Goal: Entertainment & Leisure: Browse casually

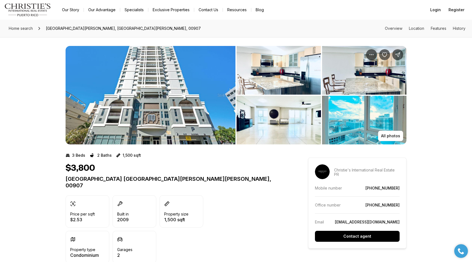
click at [198, 104] on img "View image gallery" at bounding box center [151, 95] width 170 height 98
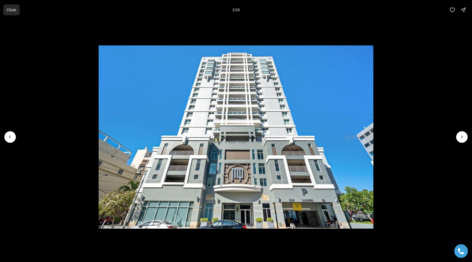
click at [13, 12] on button "Close" at bounding box center [11, 9] width 16 height 11
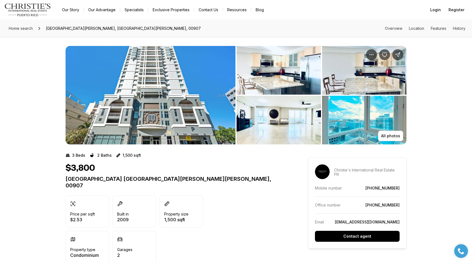
click at [178, 104] on img "View image gallery" at bounding box center [151, 95] width 170 height 98
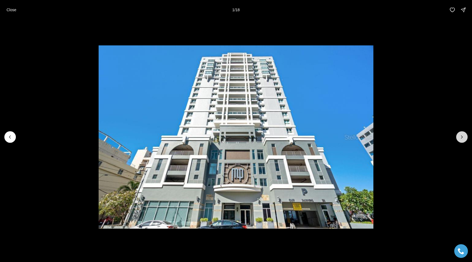
click at [462, 136] on icon "Next slide" at bounding box center [461, 136] width 5 height 5
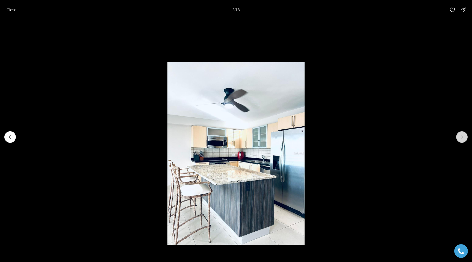
click at [462, 136] on icon "Next slide" at bounding box center [461, 136] width 5 height 5
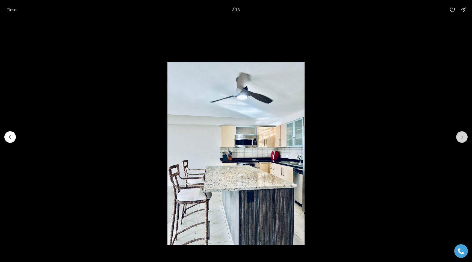
click at [462, 136] on icon "Next slide" at bounding box center [461, 136] width 5 height 5
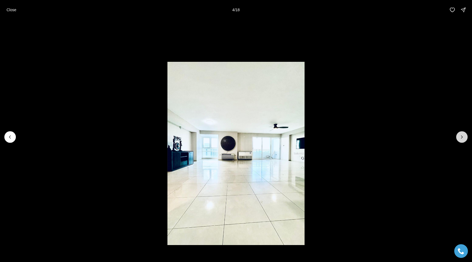
click at [462, 136] on icon "Next slide" at bounding box center [461, 136] width 5 height 5
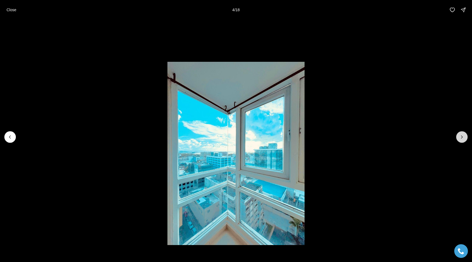
click at [462, 136] on icon "Next slide" at bounding box center [461, 136] width 5 height 5
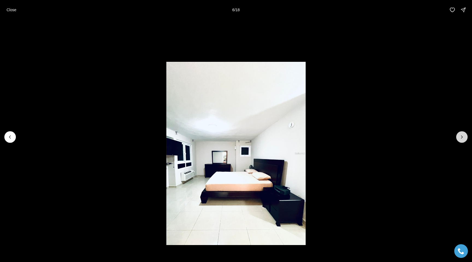
click at [462, 136] on icon "Next slide" at bounding box center [461, 136] width 5 height 5
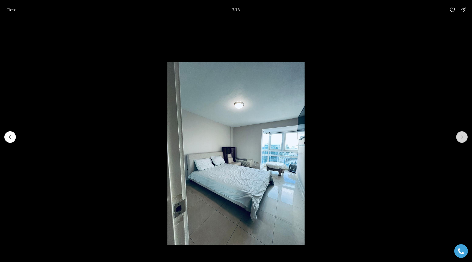
click at [462, 136] on icon "Next slide" at bounding box center [461, 136] width 5 height 5
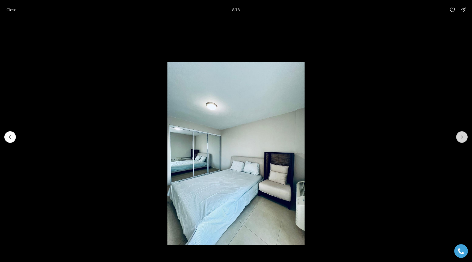
click at [462, 136] on icon "Next slide" at bounding box center [461, 136] width 5 height 5
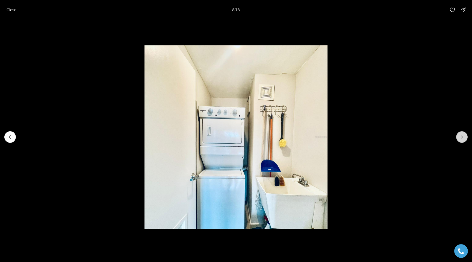
click at [462, 136] on icon "Next slide" at bounding box center [461, 136] width 5 height 5
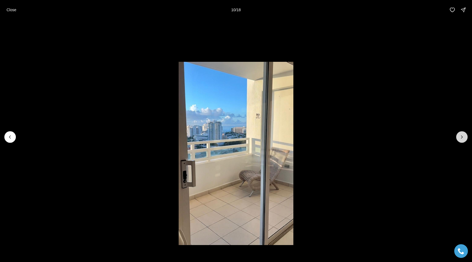
click at [462, 136] on icon "Next slide" at bounding box center [461, 136] width 5 height 5
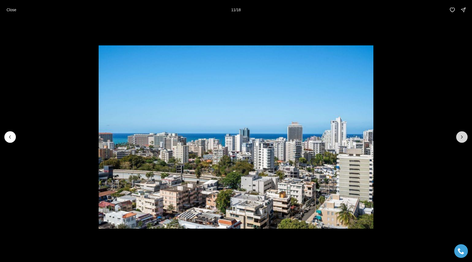
click at [462, 136] on icon "Next slide" at bounding box center [461, 136] width 5 height 5
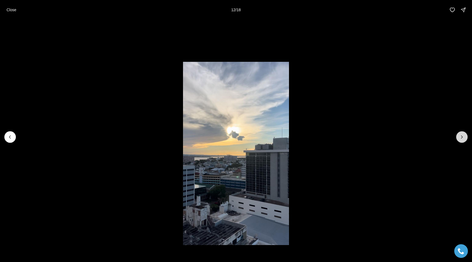
click at [462, 136] on icon "Next slide" at bounding box center [461, 136] width 5 height 5
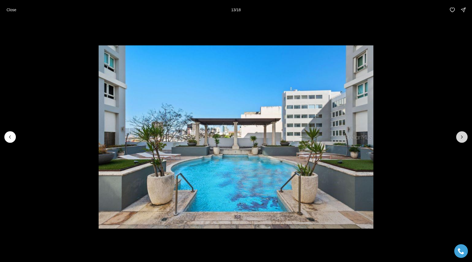
click at [462, 136] on icon "Next slide" at bounding box center [461, 136] width 5 height 5
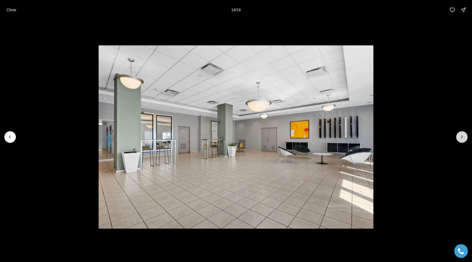
click at [462, 136] on icon "Next slide" at bounding box center [461, 136] width 5 height 5
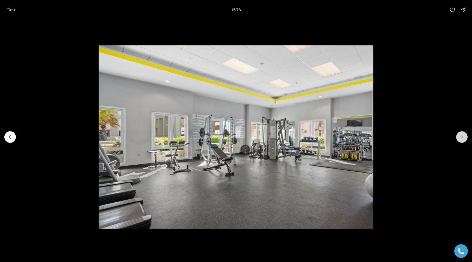
click at [462, 136] on icon "Next slide" at bounding box center [461, 136] width 5 height 5
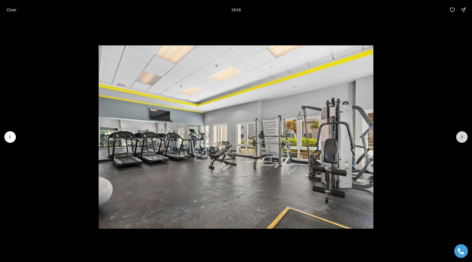
click at [464, 137] on icon "Next slide" at bounding box center [461, 136] width 5 height 5
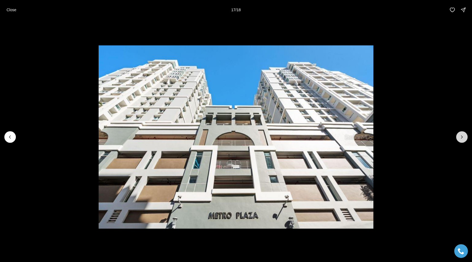
click at [464, 137] on icon "Next slide" at bounding box center [461, 136] width 5 height 5
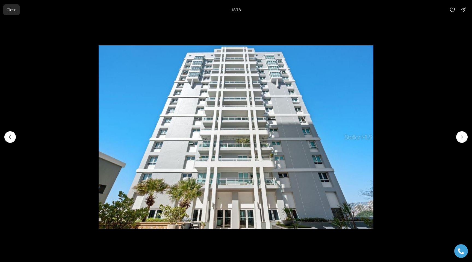
click at [11, 11] on p "Close" at bounding box center [12, 10] width 10 height 4
